Goal: Information Seeking & Learning: Learn about a topic

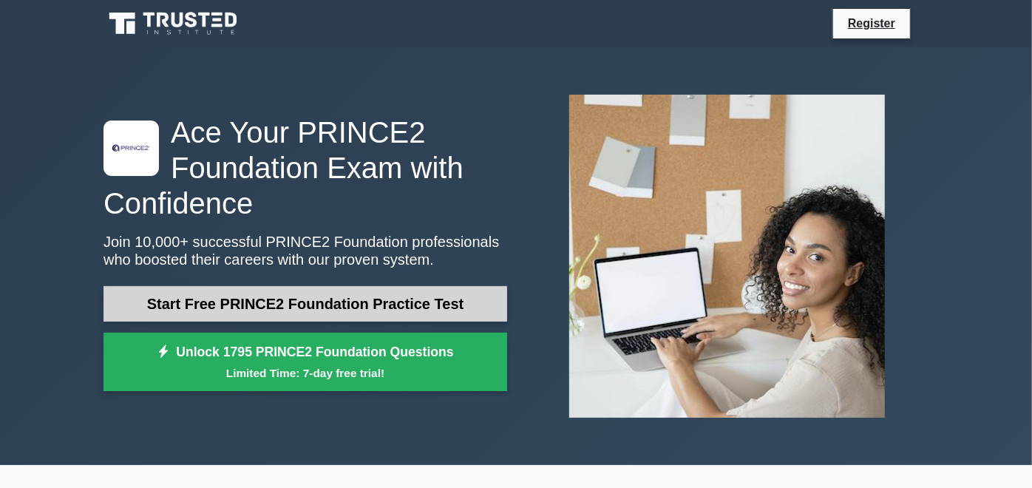
click at [393, 286] on link "Start Free PRINCE2 Foundation Practice Test" at bounding box center [306, 303] width 404 height 35
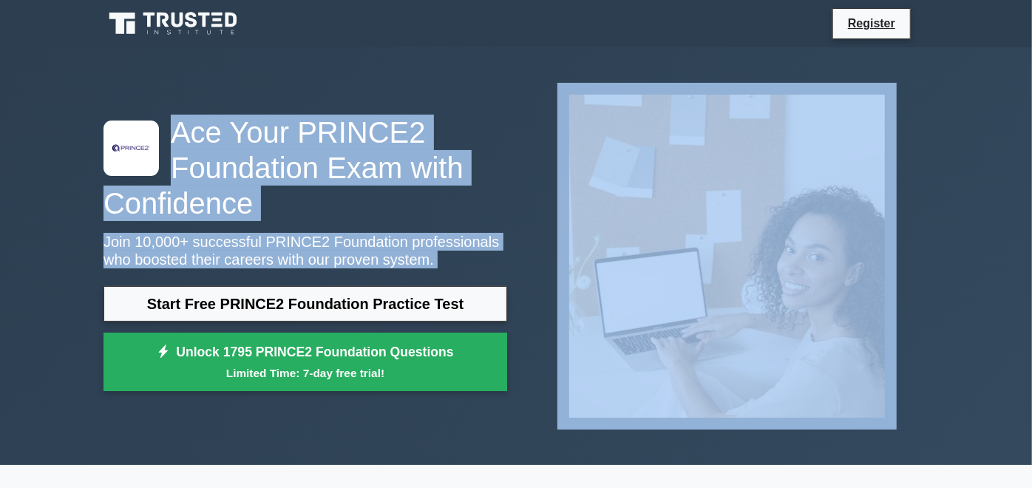
drag, startPoint x: 1031, startPoint y: 39, endPoint x: 1022, endPoint y: 100, distance: 61.3
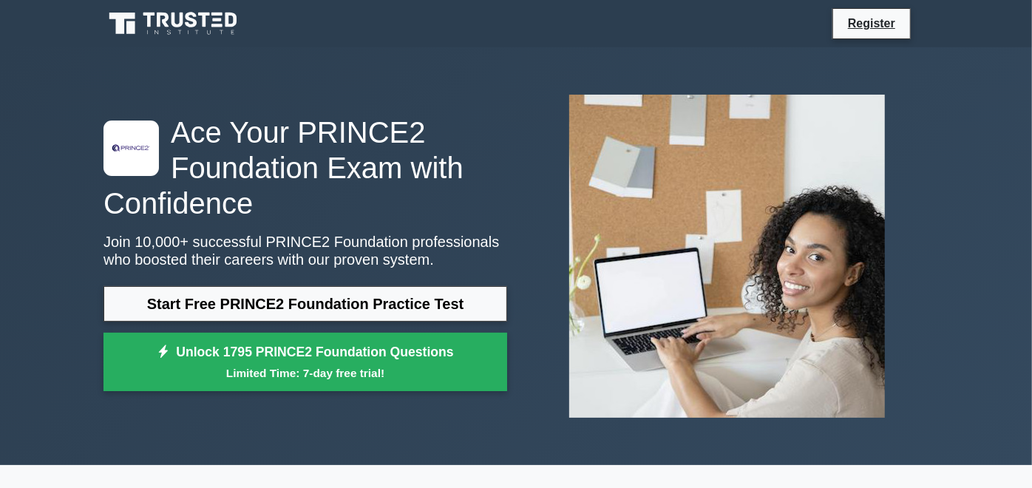
drag, startPoint x: 1022, startPoint y: 100, endPoint x: 856, endPoint y: 45, distance: 175.2
click at [856, 45] on nav "Register" at bounding box center [516, 23] width 1032 height 47
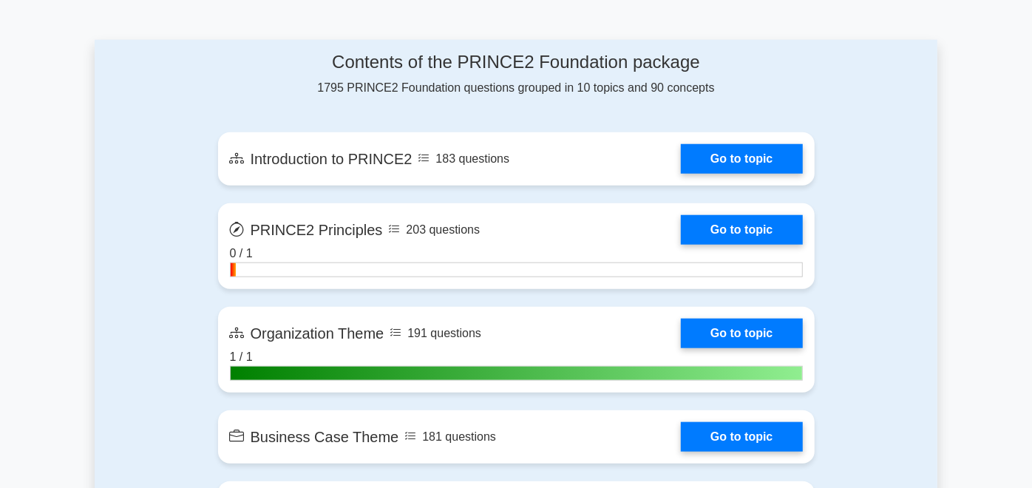
scroll to position [698, 0]
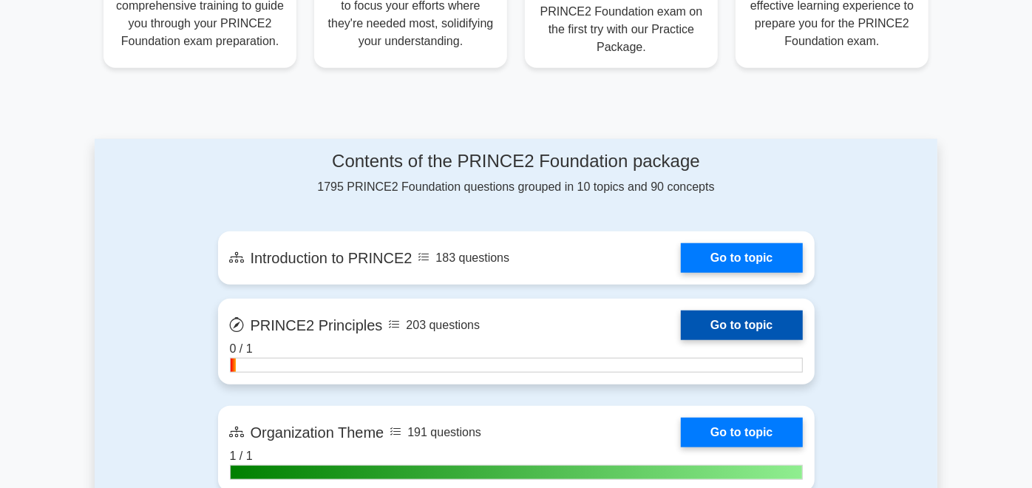
click at [802, 311] on link "Go to topic" at bounding box center [741, 326] width 121 height 30
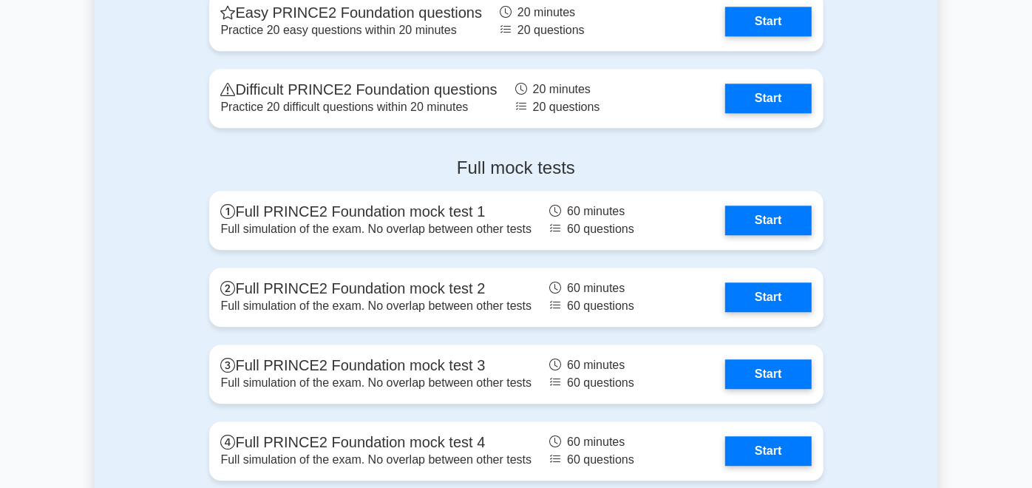
scroll to position [2153, 0]
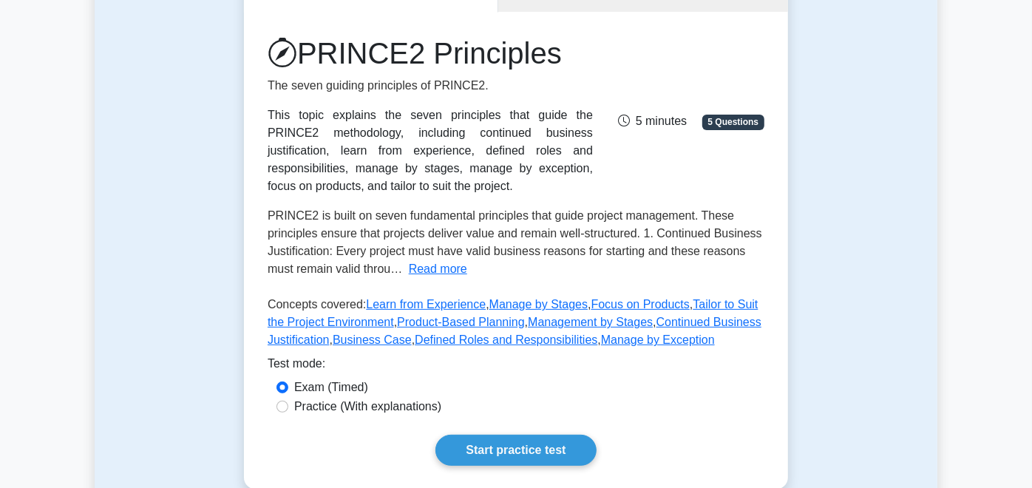
scroll to position [172, 0]
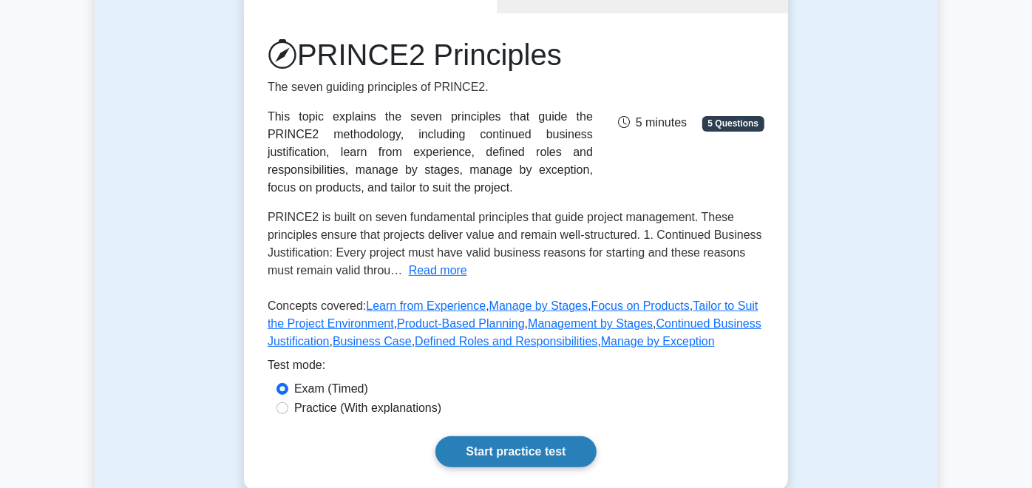
click at [512, 436] on link "Start practice test" at bounding box center [516, 451] width 160 height 31
click at [277, 399] on div "Practice (With explanations)" at bounding box center [516, 408] width 479 height 18
click at [277, 402] on input "Practice (With explanations)" at bounding box center [283, 408] width 12 height 12
radio input "true"
click at [481, 436] on link "Start practice test" at bounding box center [516, 451] width 160 height 31
